Goal: Information Seeking & Learning: Compare options

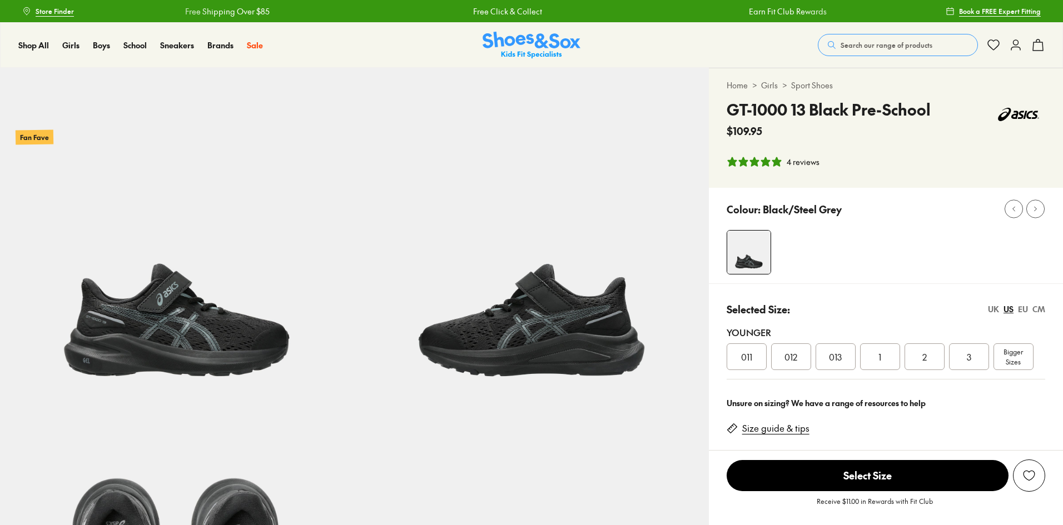
select select "*"
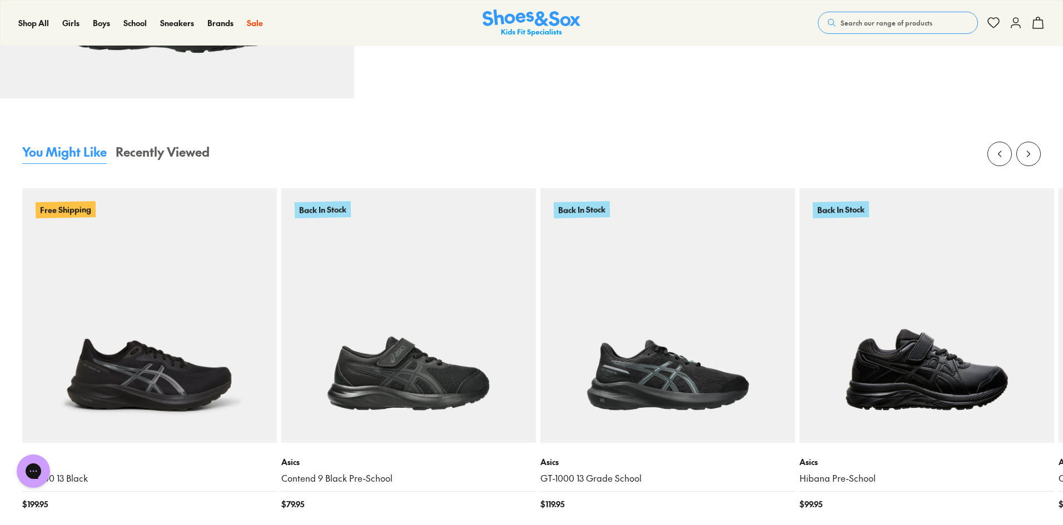
scroll to position [1057, 0]
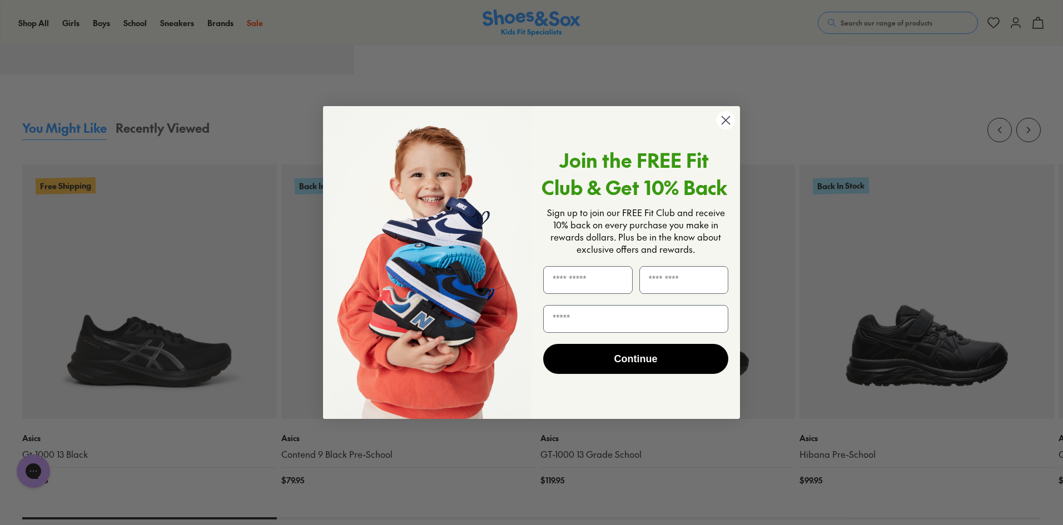
click at [728, 128] on circle "Close dialog" at bounding box center [726, 120] width 18 height 18
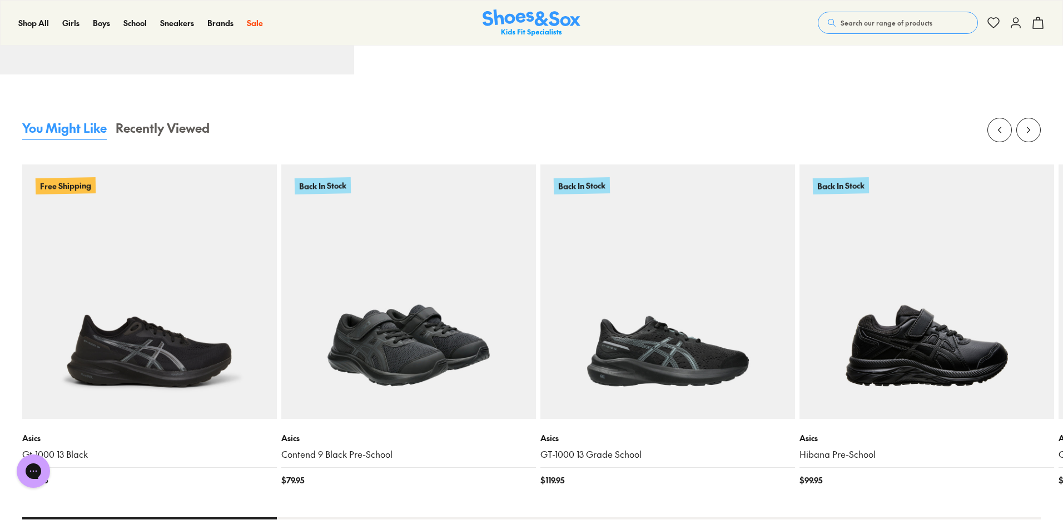
click at [465, 351] on img at bounding box center [408, 292] width 255 height 255
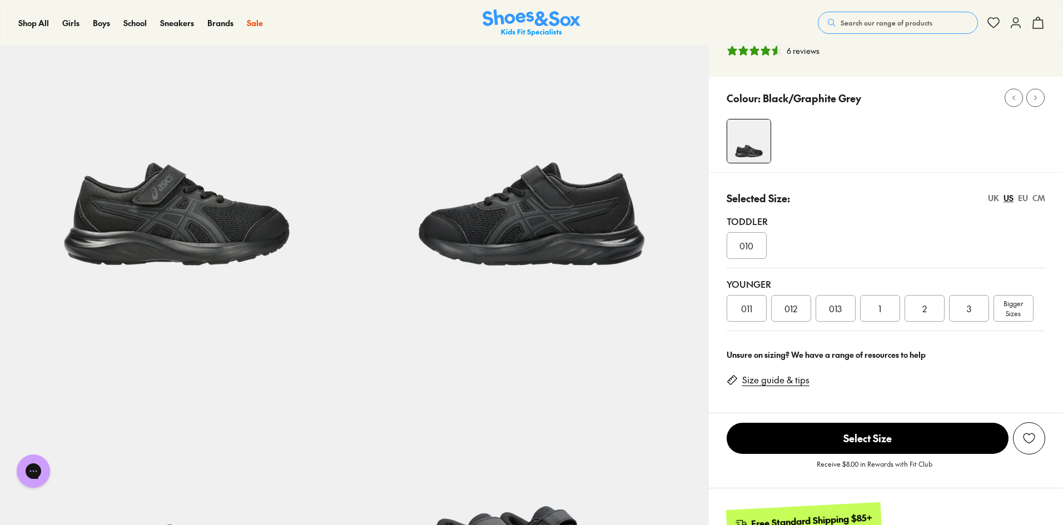
select select "*"
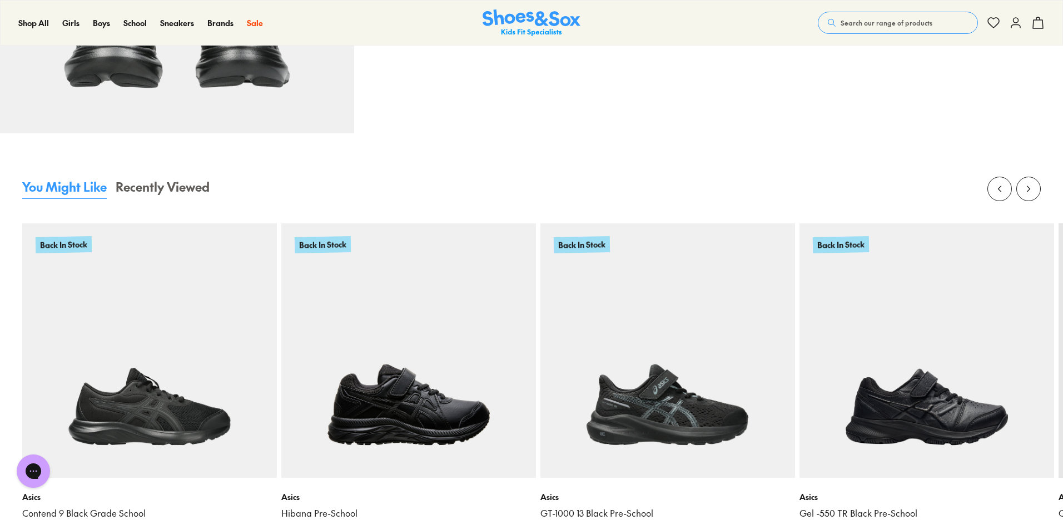
scroll to position [1557, 0]
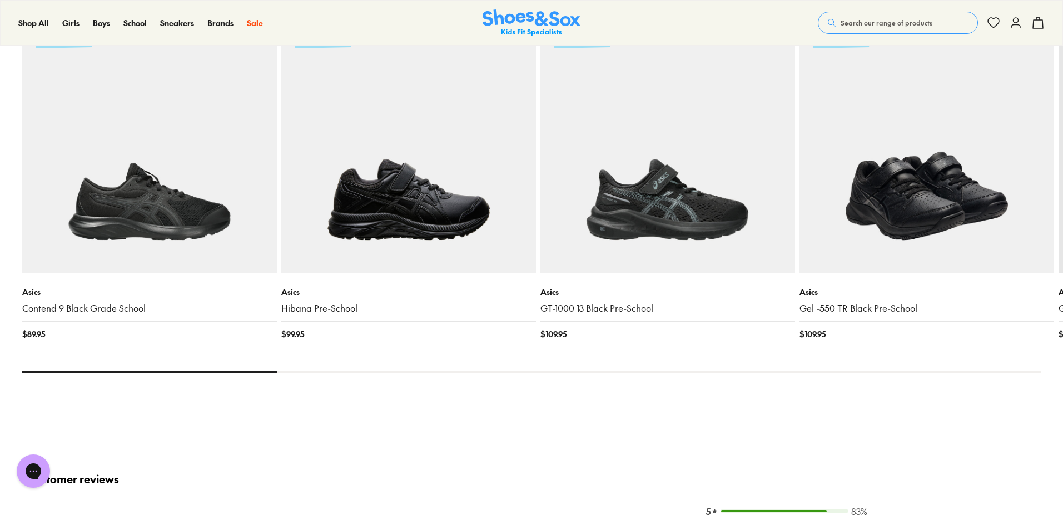
click at [921, 205] on img at bounding box center [927, 145] width 255 height 255
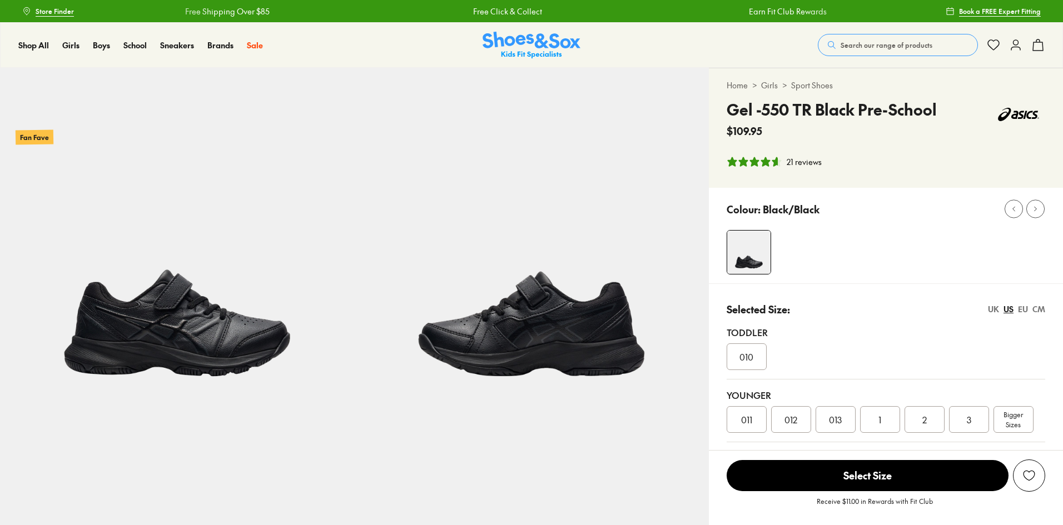
select select "*"
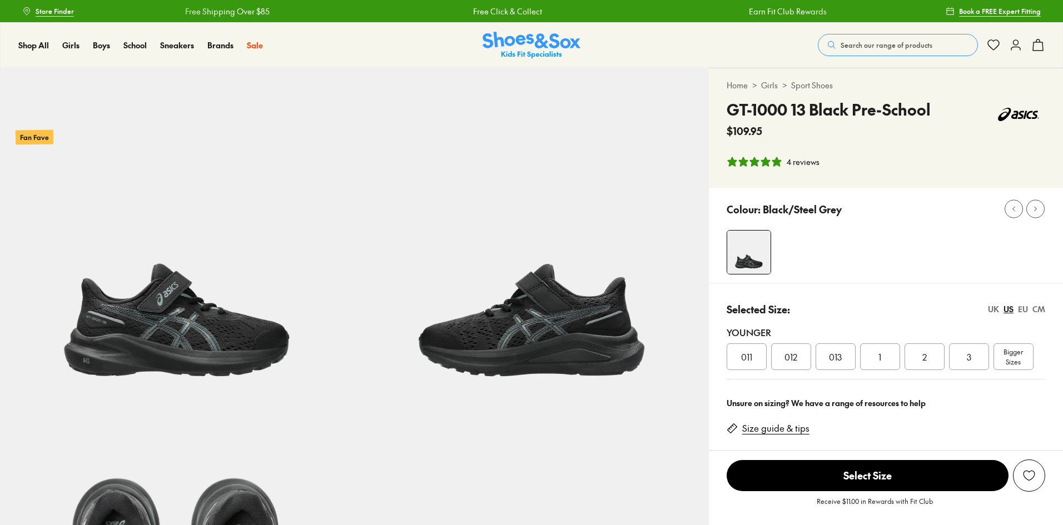
select select "*"
click at [797, 162] on div "4 reviews" at bounding box center [803, 162] width 33 height 12
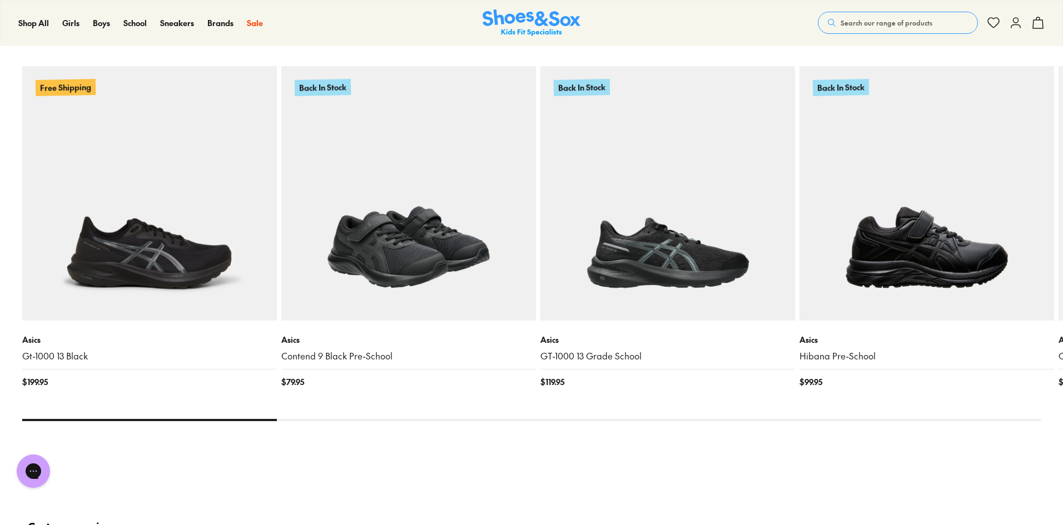
scroll to position [1156, 0]
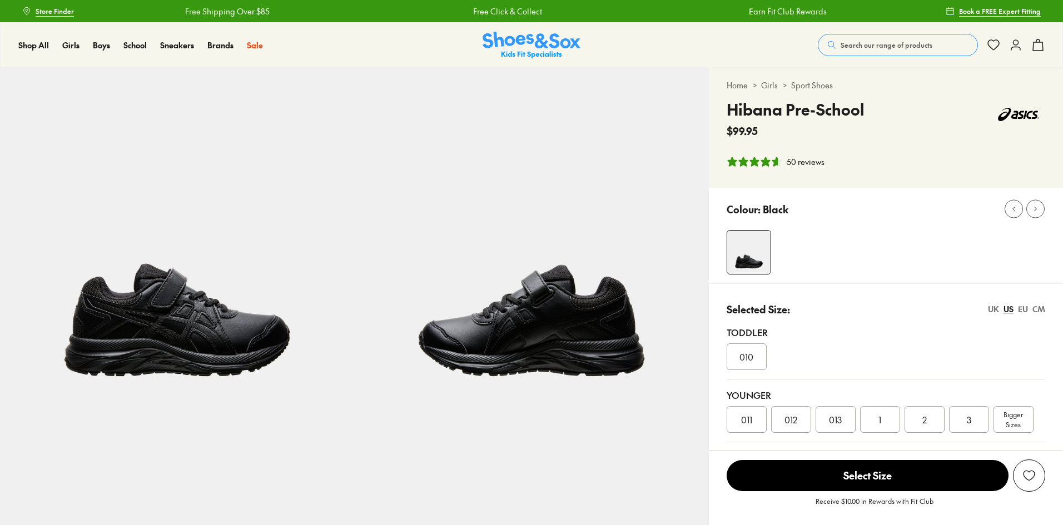
select select "*"
click at [799, 160] on div "50 reviews" at bounding box center [806, 162] width 38 height 12
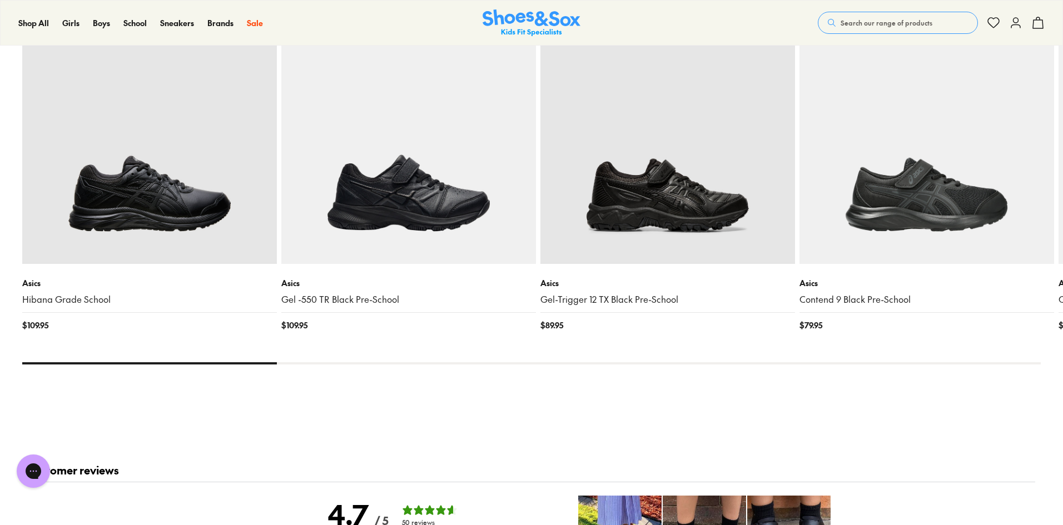
scroll to position [1457, 0]
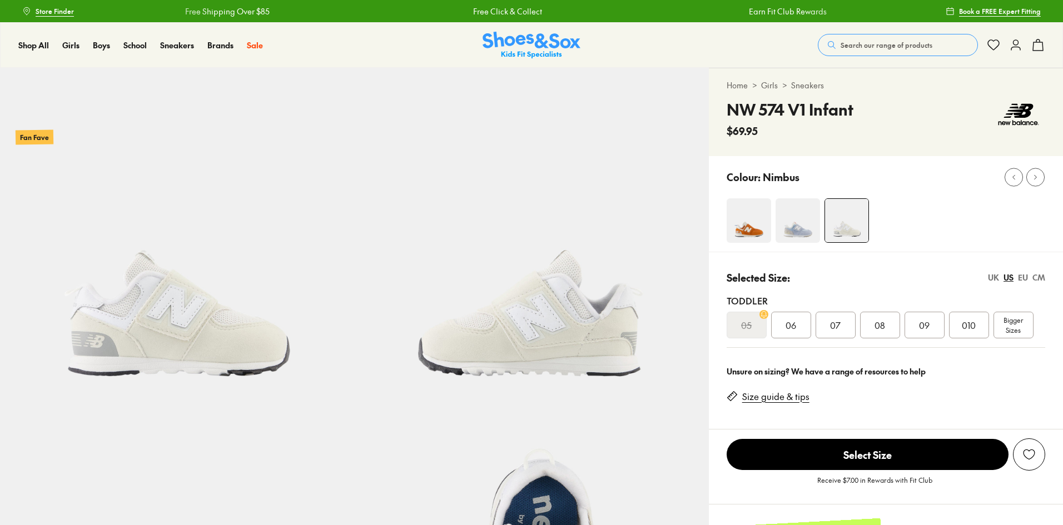
select select "*"
